Goal: Task Accomplishment & Management: Manage account settings

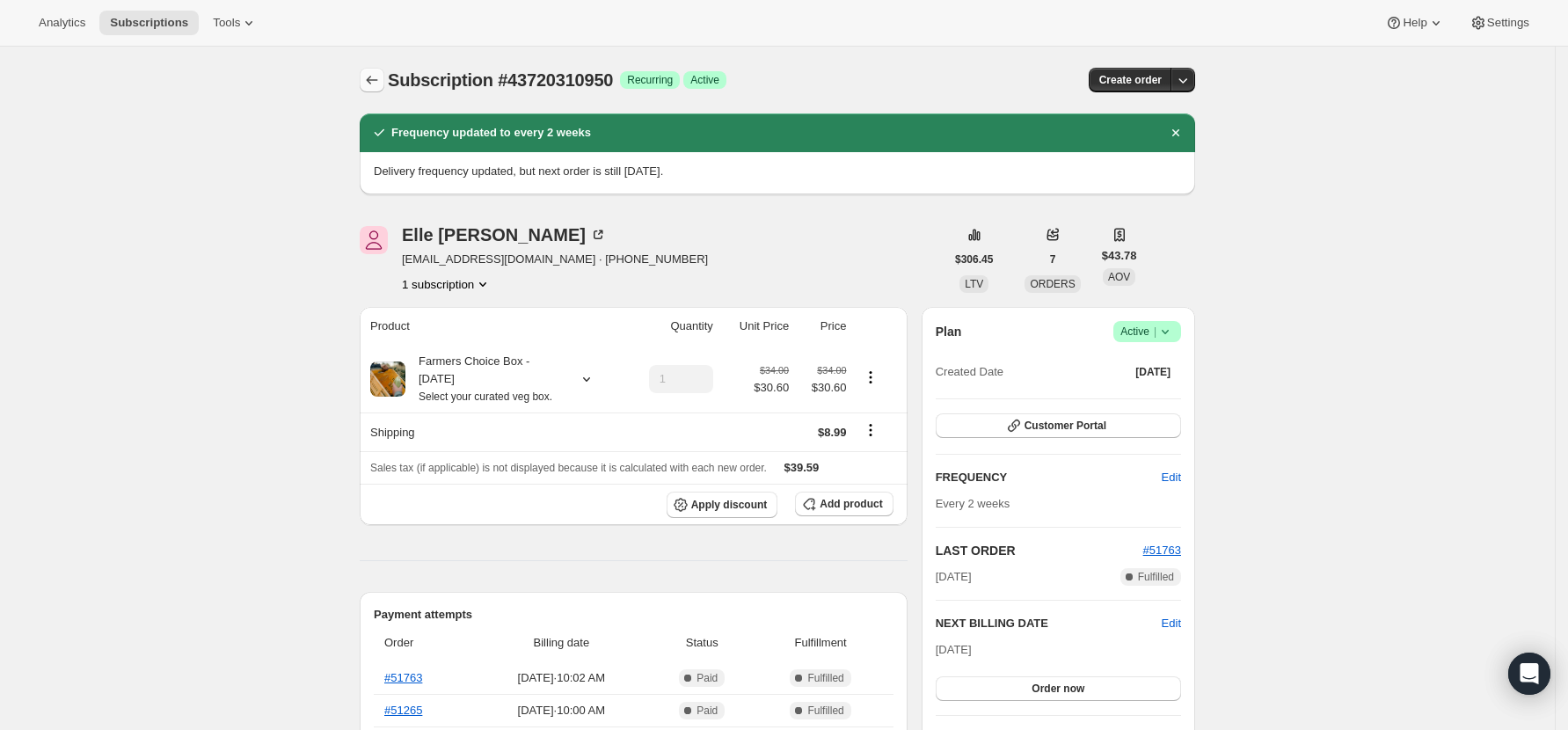
click at [381, 79] on icon "Subscriptions" at bounding box center [372, 80] width 18 height 18
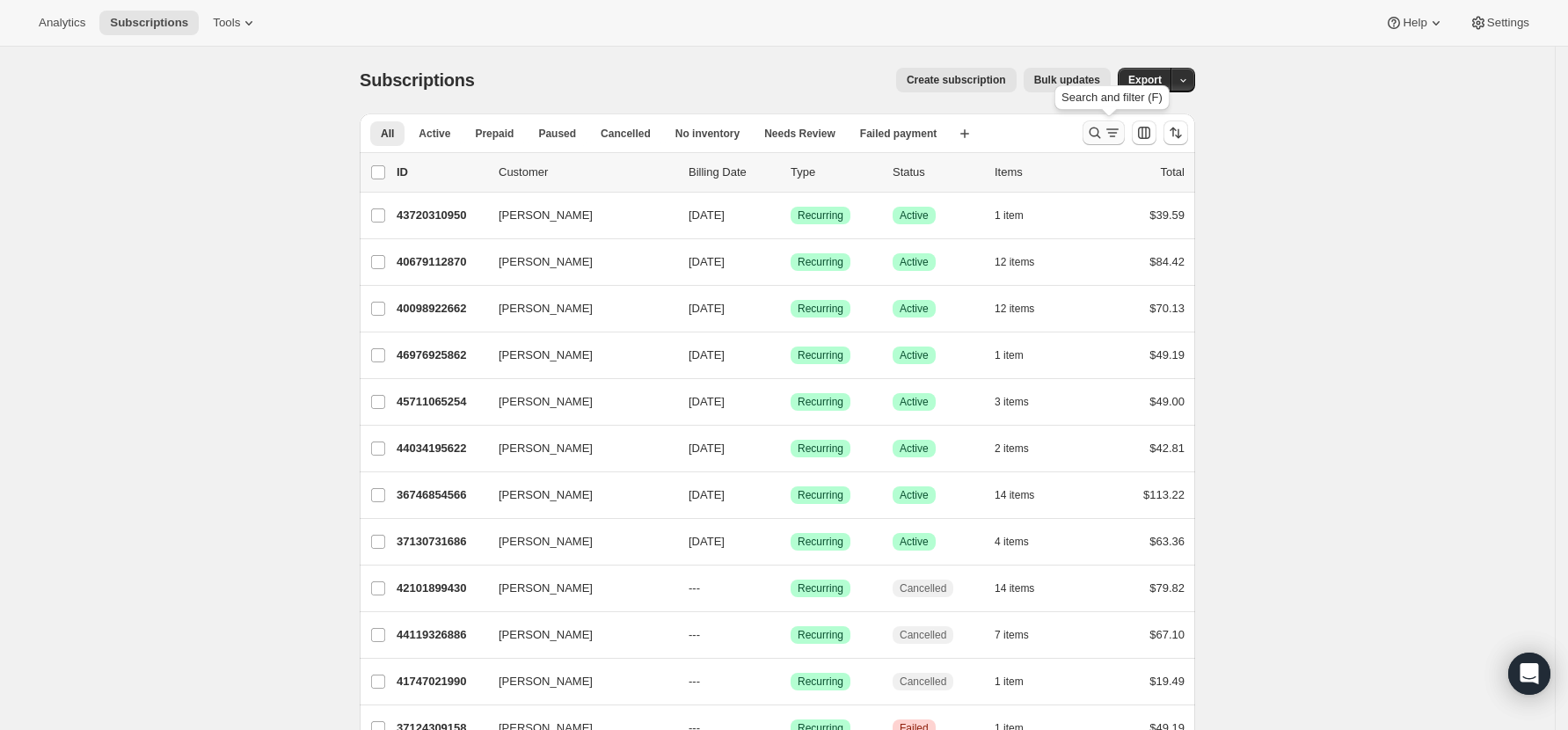
click at [1102, 135] on icon "Search and filter results" at bounding box center [1096, 133] width 18 height 18
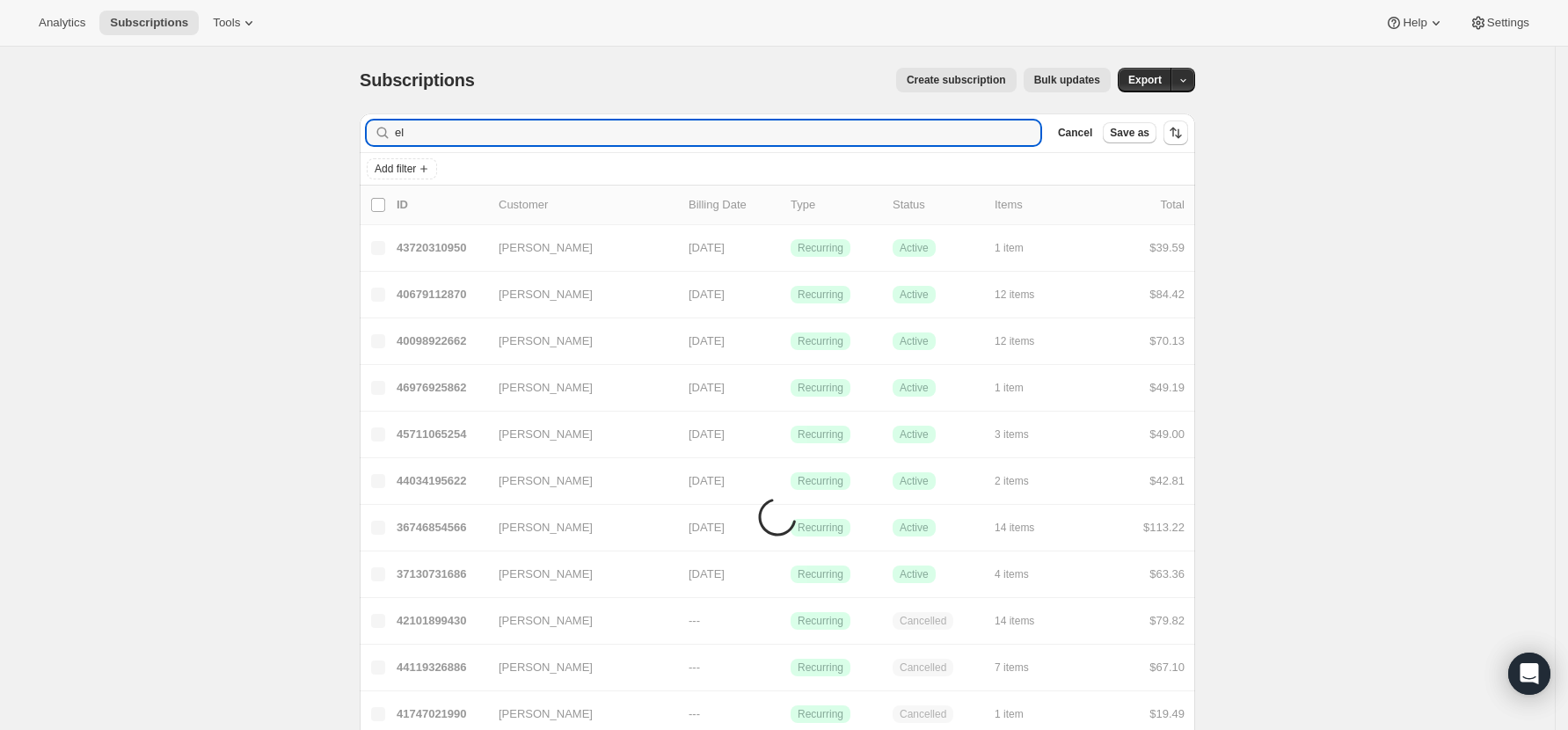
type input "e"
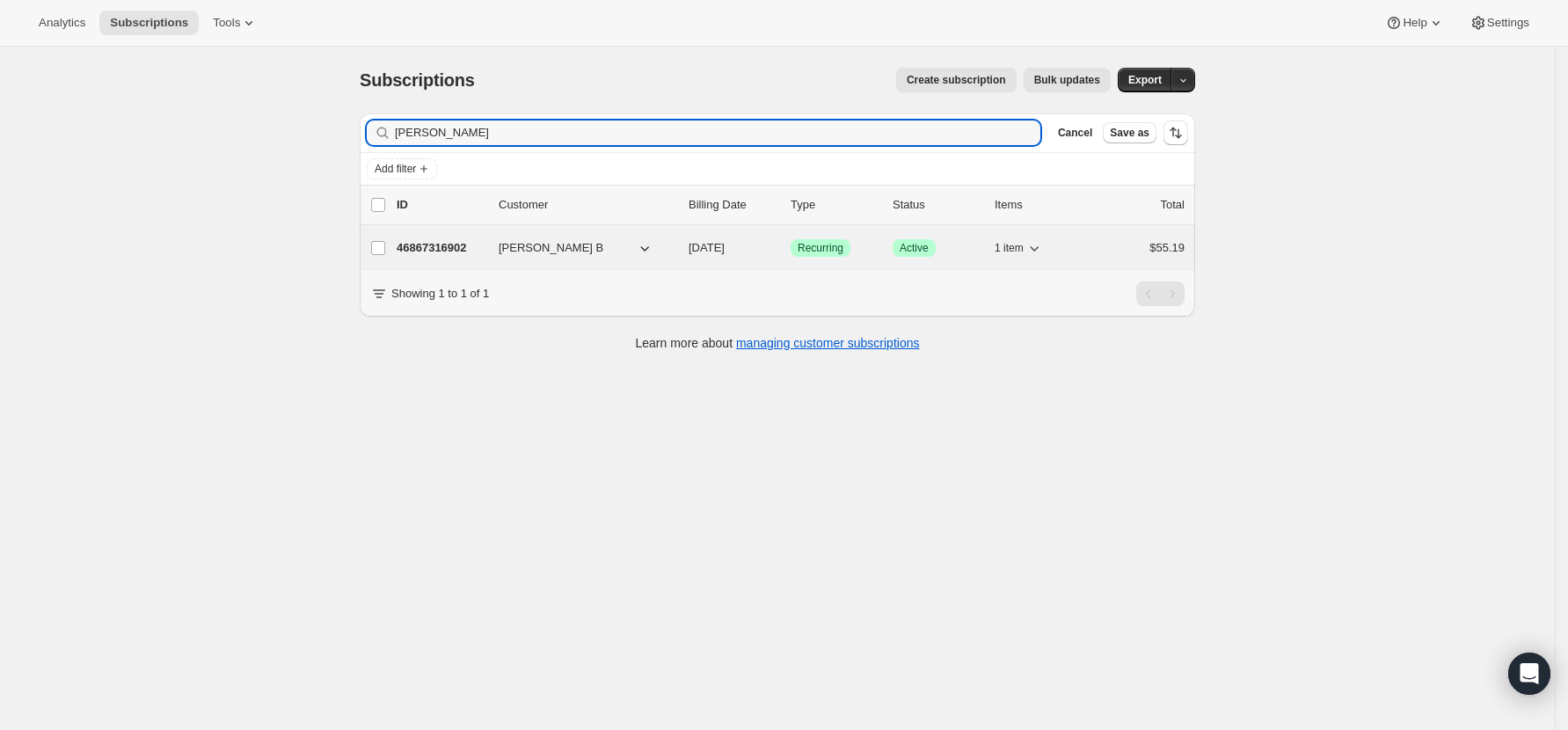
type input "[PERSON_NAME]"
click at [424, 245] on p "46867316902" at bounding box center [441, 248] width 88 height 18
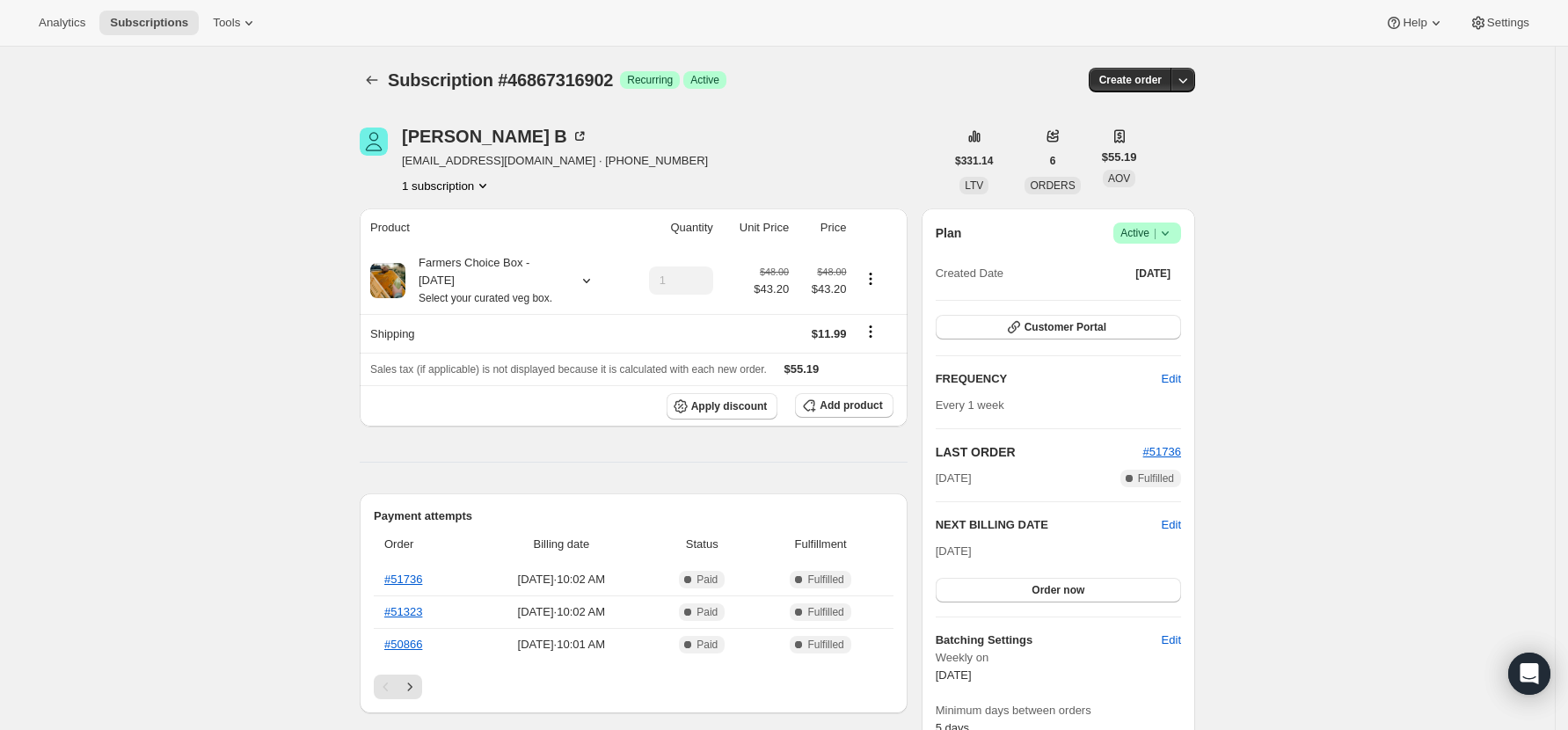
click at [1174, 229] on icon at bounding box center [1166, 233] width 18 height 18
click at [1175, 292] on span "Cancel subscription" at bounding box center [1154, 297] width 99 height 13
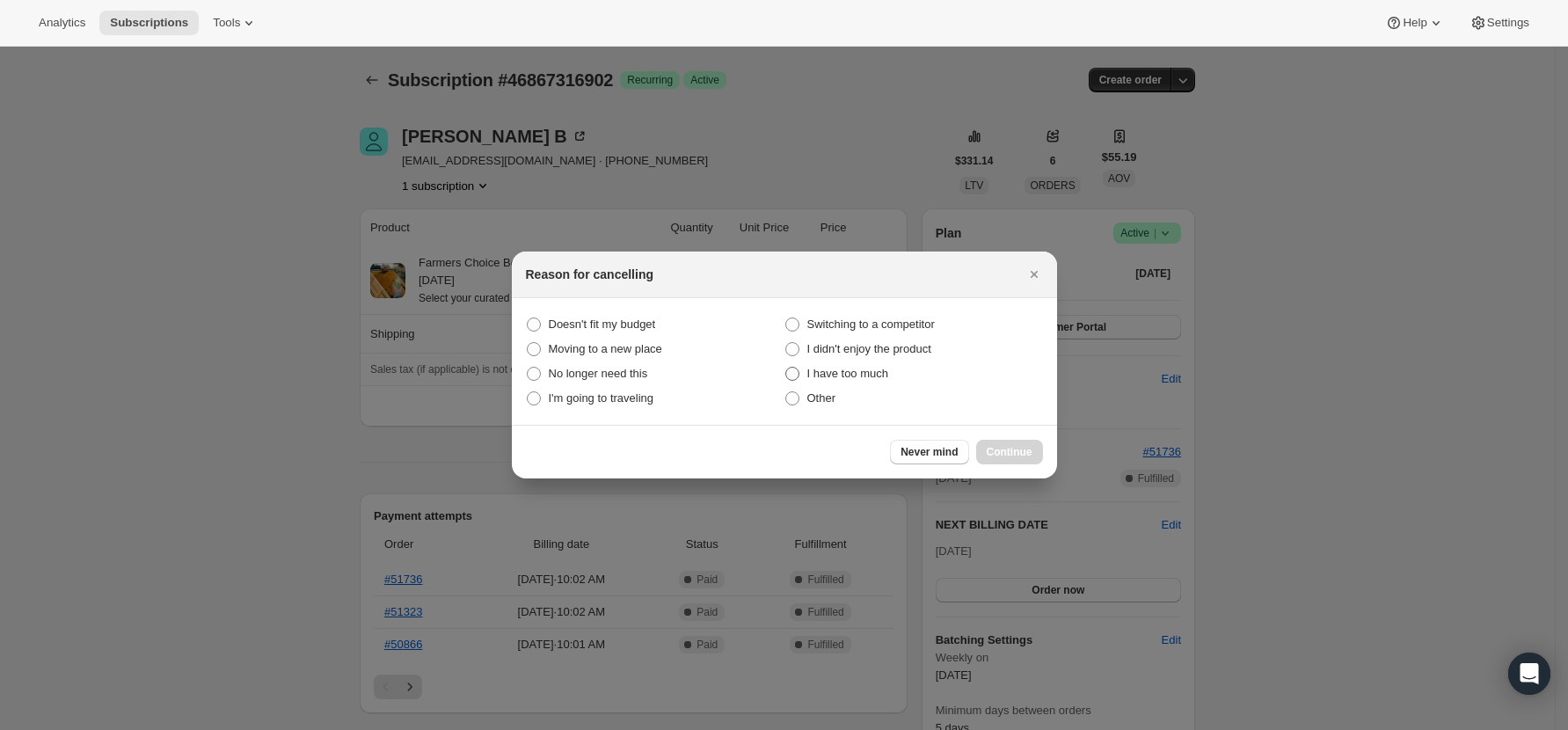
click at [823, 385] on label "I have too much" at bounding box center [914, 374] width 259 height 25
click at [786, 368] on much "I have too much" at bounding box center [785, 367] width 1 height 1
radio much "true"
click at [800, 396] on label "Other" at bounding box center [914, 399] width 259 height 25
click at [786, 392] on input "Other" at bounding box center [785, 392] width 1 height 1
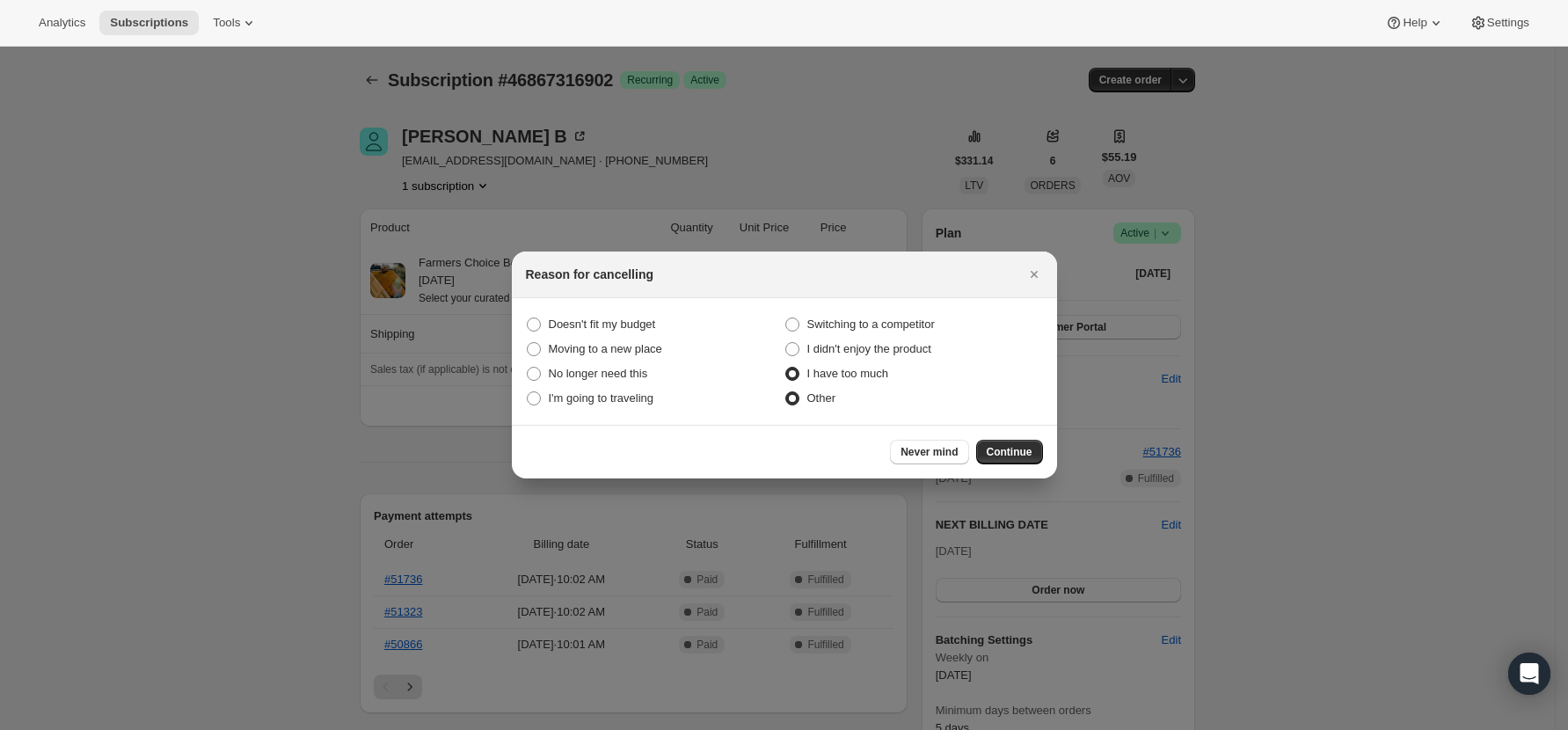
radio input "true"
radio much "false"
click at [1018, 451] on span "Continue" at bounding box center [1010, 452] width 46 height 14
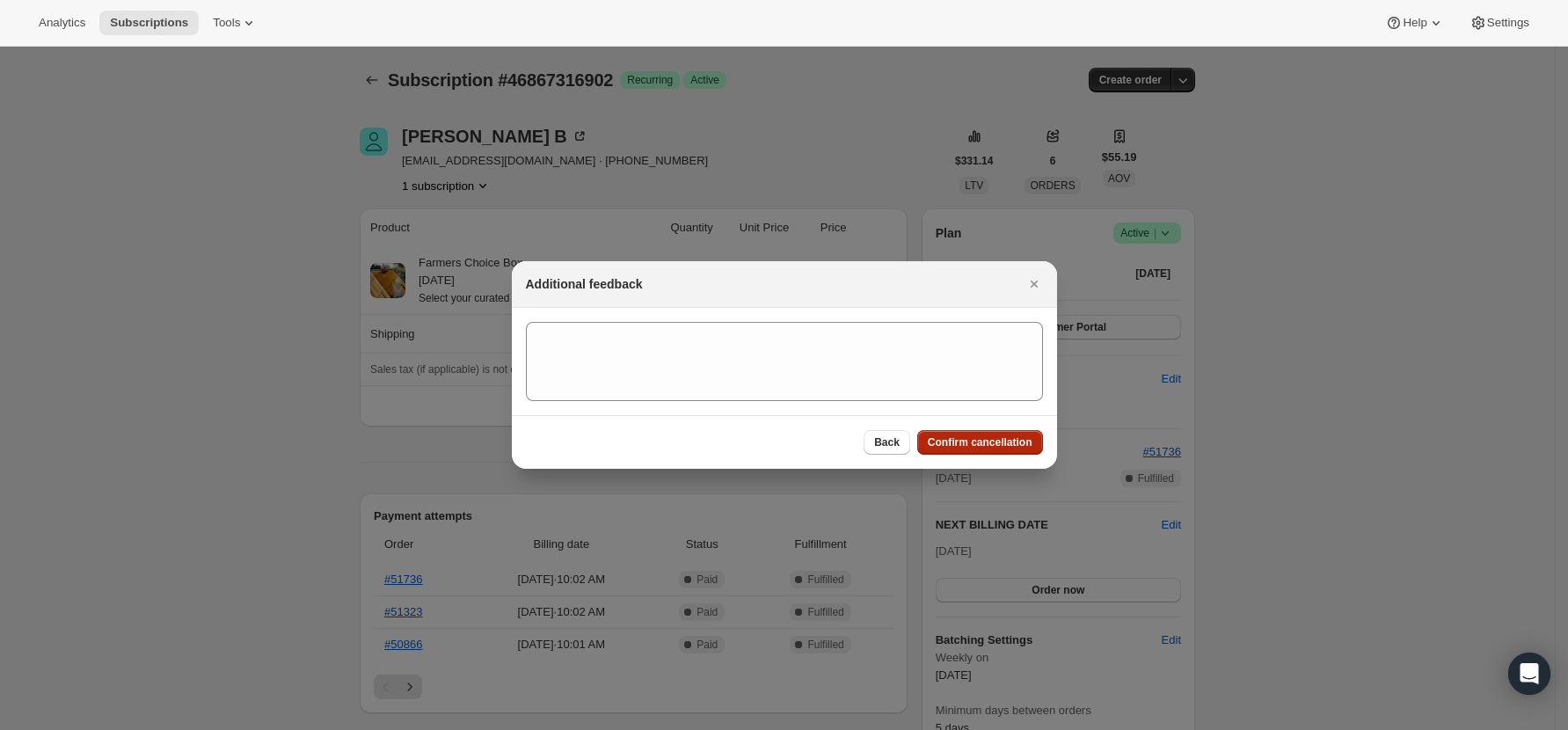
click at [1019, 436] on span "Confirm cancellation" at bounding box center [980, 442] width 105 height 14
